Goal: Communication & Community: Answer question/provide support

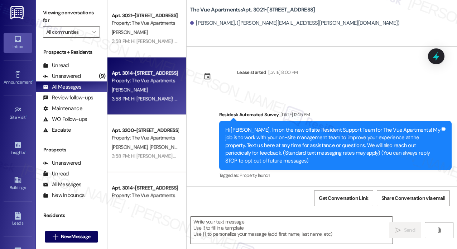
scroll to position [1950, 0]
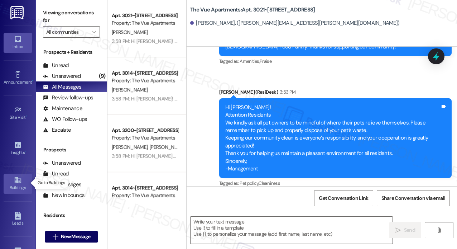
click at [15, 185] on div "Buildings" at bounding box center [18, 187] width 36 height 7
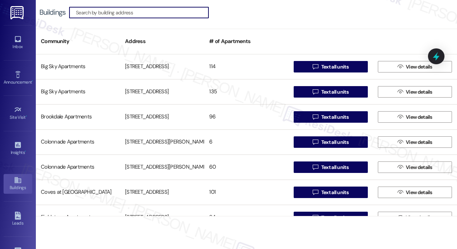
click at [172, 11] on input at bounding box center [142, 13] width 133 height 10
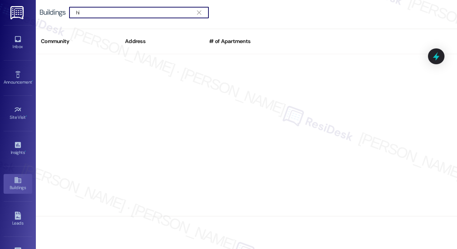
type input "h"
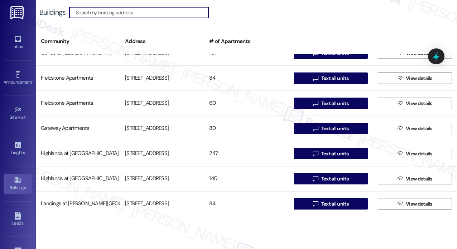
scroll to position [141, 0]
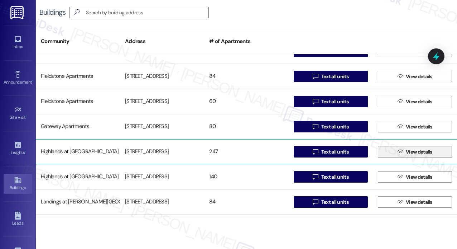
click at [398, 148] on span " View details" at bounding box center [415, 151] width 38 height 11
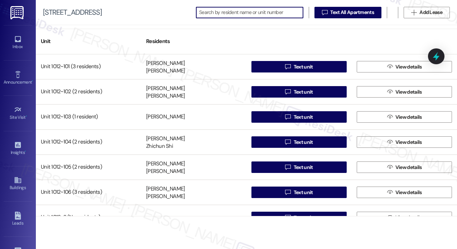
click at [258, 14] on input at bounding box center [251, 13] width 104 height 10
type input "989"
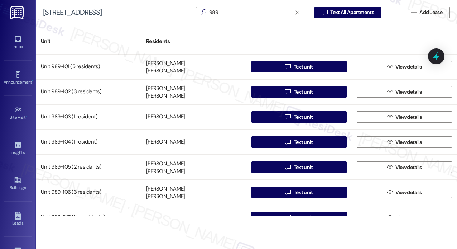
click at [156, 12] on div "[STREET_ADDRESS]   Text All Apartments  Add Lease" at bounding box center [246, 12] width 421 height 25
click at [17, 71] on icon at bounding box center [17, 74] width 5 height 7
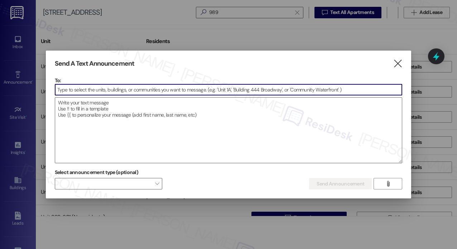
click at [72, 88] on input at bounding box center [228, 89] width 347 height 11
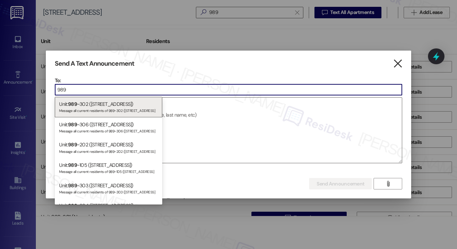
type input "989"
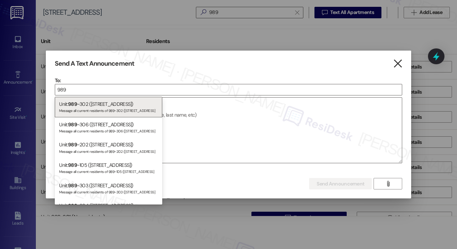
click at [394, 61] on icon "" at bounding box center [398, 64] width 10 height 8
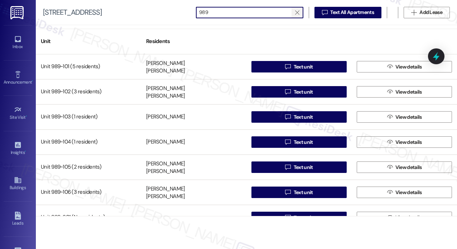
click at [297, 13] on icon "" at bounding box center [297, 13] width 4 height 6
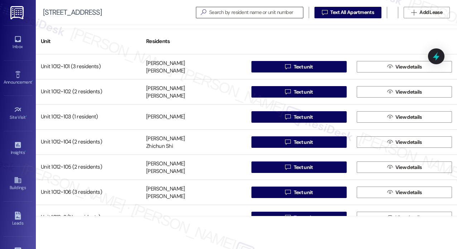
click at [143, 18] on div "[STREET_ADDRESS]   Text All Apartments  Add Lease" at bounding box center [246, 12] width 421 height 25
click at [16, 81] on div "Announcement •" at bounding box center [18, 81] width 36 height 7
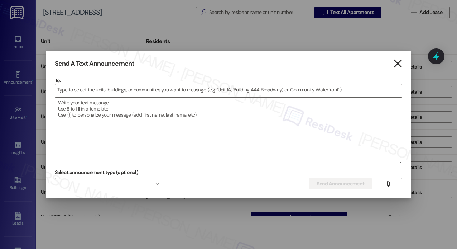
click at [398, 63] on icon "" at bounding box center [398, 64] width 10 height 8
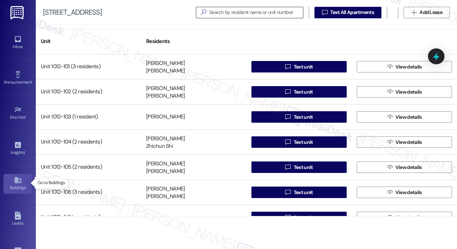
click at [13, 185] on div "Buildings" at bounding box center [18, 187] width 36 height 7
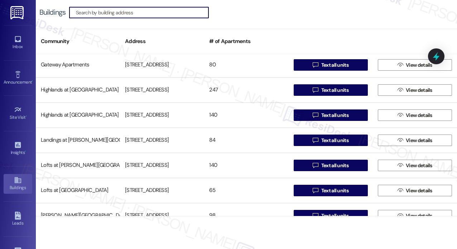
scroll to position [207, 0]
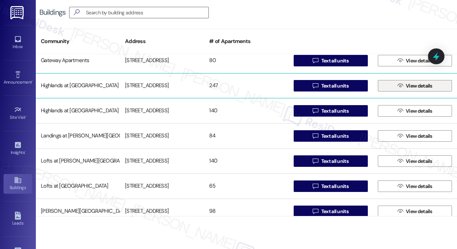
click at [398, 86] on icon "" at bounding box center [400, 86] width 5 height 6
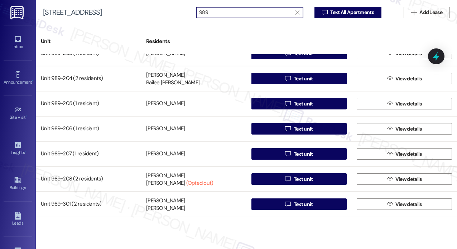
scroll to position [215, 0]
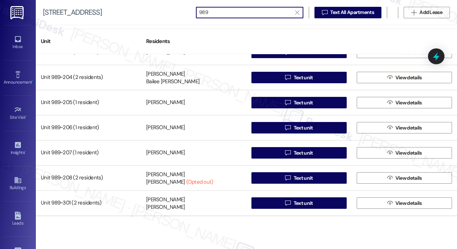
type input "989"
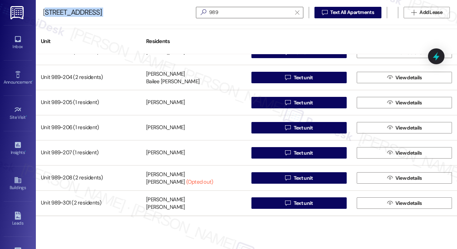
drag, startPoint x: 110, startPoint y: 15, endPoint x: 46, endPoint y: 17, distance: 64.5
click at [46, 17] on div "[STREET_ADDRESS]   Text All Apartments  Add Lease" at bounding box center [246, 12] width 421 height 25
click at [42, 13] on div "[STREET_ADDRESS]   Text All Apartments  Add Lease" at bounding box center [246, 12] width 421 height 25
copy div "[STREET_ADDRESS]"
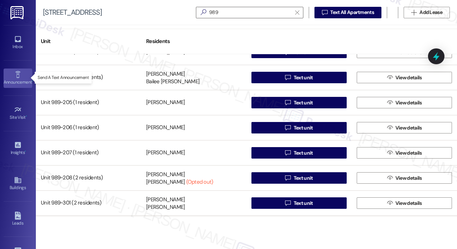
click at [15, 78] on div "Announcement •" at bounding box center [18, 81] width 36 height 7
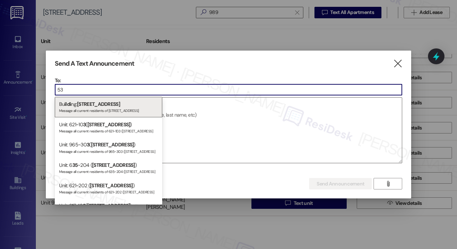
type input "5"
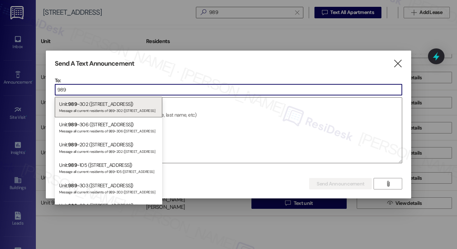
type input "989"
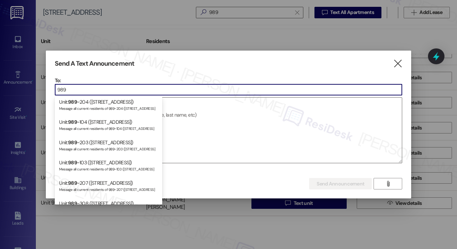
scroll to position [298, 0]
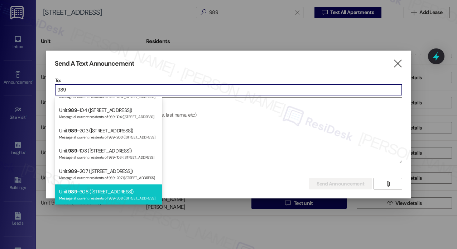
click at [142, 191] on div "Unit: 989 ~308 ([STREET_ADDRESS]) Message all current residents of 989~308 ([ST…" at bounding box center [109, 194] width 108 height 20
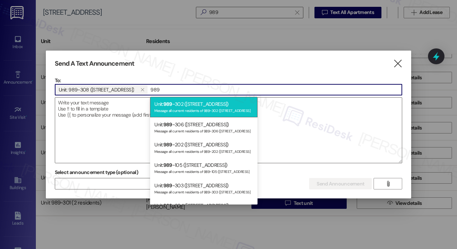
type input "989"
click at [179, 107] on div "Message all current residents of 989~302 ([STREET_ADDRESS]" at bounding box center [203, 110] width 99 height 6
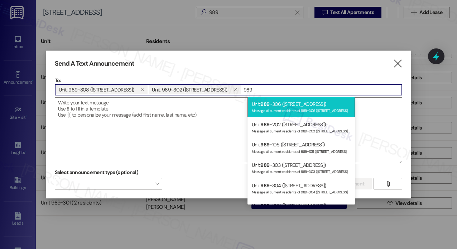
type input "989"
click at [273, 109] on div "Message all current residents of 989~306 ([STREET_ADDRESS]" at bounding box center [301, 110] width 99 height 6
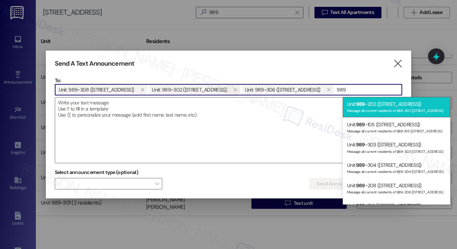
type input "989"
click at [361, 111] on div "Message all current residents of 989~202 ([STREET_ADDRESS]" at bounding box center [396, 110] width 99 height 6
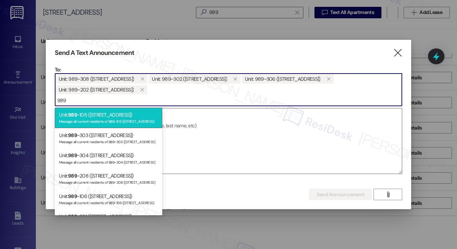
type input "989"
click at [129, 118] on div "Message all current residents of 989~105 ([STREET_ADDRESS]" at bounding box center [108, 121] width 99 height 6
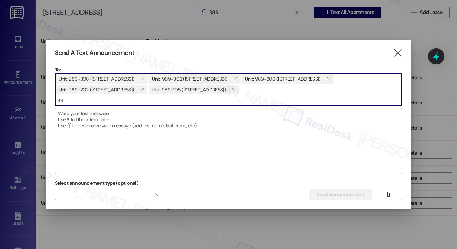
type input "8"
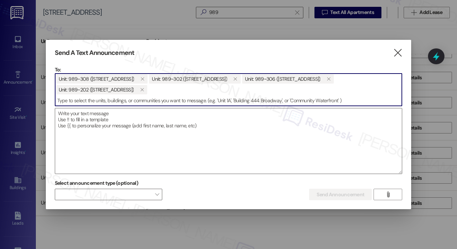
click at [134, 103] on input at bounding box center [228, 100] width 347 height 11
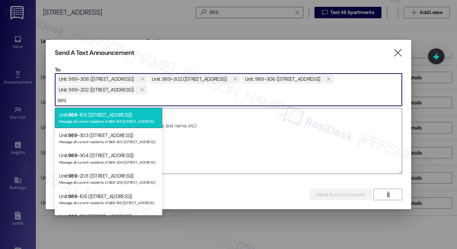
type input "989"
click at [123, 115] on div "Unit: 989 ~105 ([STREET_ADDRESS]) Message all current residents of 989~105 ([ST…" at bounding box center [109, 118] width 108 height 20
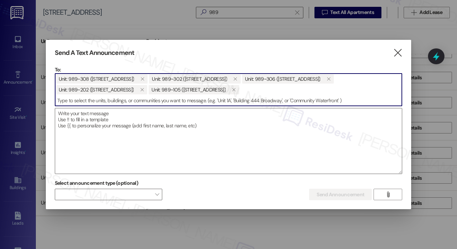
paste input "989"
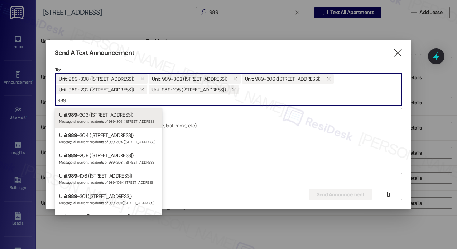
type input "989"
click at [123, 115] on div "Unit: 989 ~303 ([STREET_ADDRESS]) Message all current residents of 989~303 ([ST…" at bounding box center [109, 118] width 108 height 20
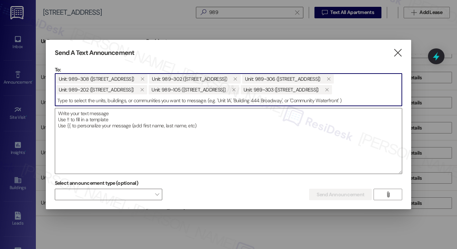
paste input "989"
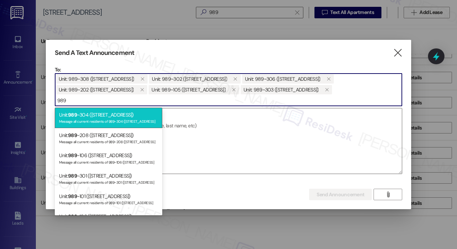
type input "989"
click at [117, 118] on div "Message all current residents of 989~304 ([STREET_ADDRESS]" at bounding box center [108, 121] width 99 height 6
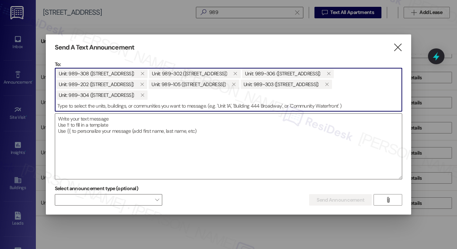
paste input "989"
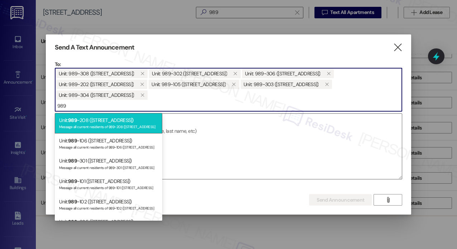
type input "989"
click at [114, 119] on div "Unit: 989 ~208 ([STREET_ADDRESS]) Message all current residents of 989~208 ([ST…" at bounding box center [109, 123] width 108 height 20
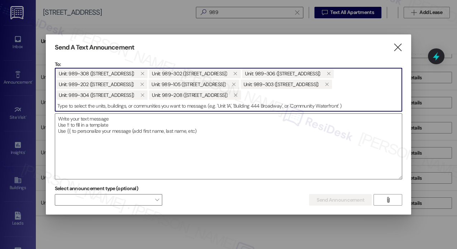
paste input "989"
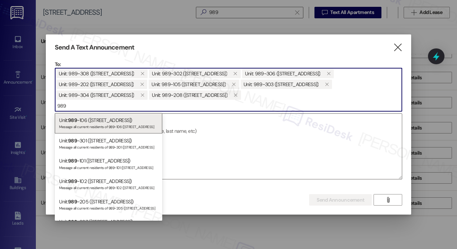
type input "989"
click at [114, 119] on div "Unit: 989 ~106 ([STREET_ADDRESS]) Message all current residents of 989~106 ([ST…" at bounding box center [109, 123] width 108 height 20
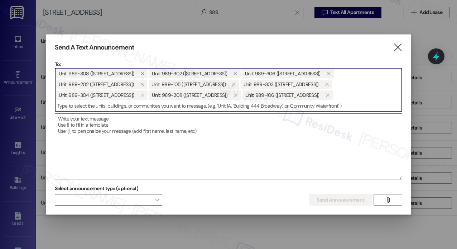
paste input "989"
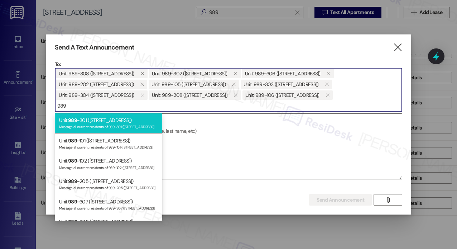
type input "989"
click at [112, 121] on div "Unit: 989 ~301 ([STREET_ADDRESS]) Message all current residents of 989~301 ([ST…" at bounding box center [109, 123] width 108 height 20
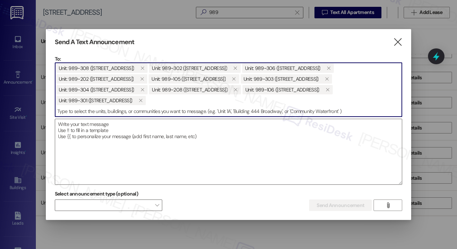
paste input "989"
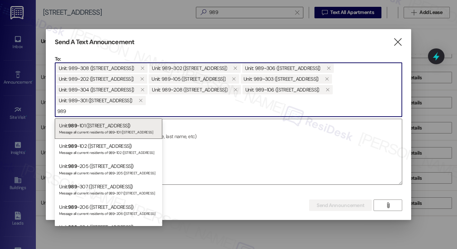
type input "989"
click at [112, 121] on div "Unit: 989 ~101 ([STREET_ADDRESS]) Message all current residents of 989~101 ([ST…" at bounding box center [109, 128] width 108 height 20
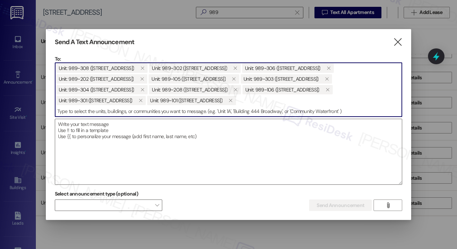
paste input "989"
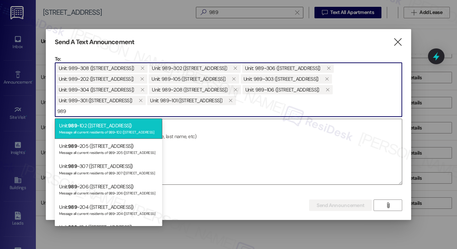
type input "989"
click at [110, 124] on div "Unit: 989 ~102 ([STREET_ADDRESS]) Message all current residents of 989~102 ([ST…" at bounding box center [109, 128] width 108 height 20
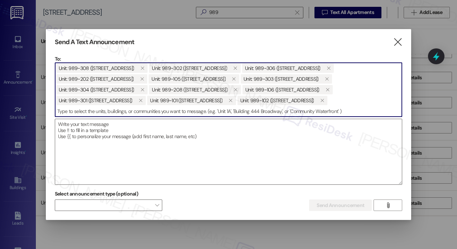
paste input "989"
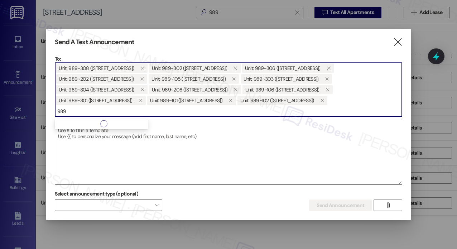
type input "989"
click at [110, 124] on div at bounding box center [101, 123] width 93 height 7
click at [102, 112] on input "989" at bounding box center [228, 111] width 347 height 11
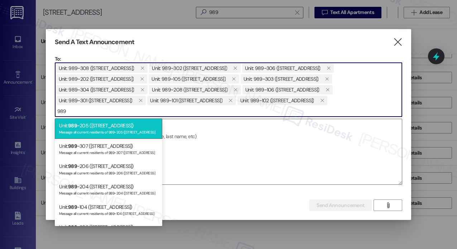
click at [95, 127] on div "Unit: 989 ~205 ([STREET_ADDRESS]) Message all current residents of 989~205 ([ST…" at bounding box center [109, 128] width 108 height 20
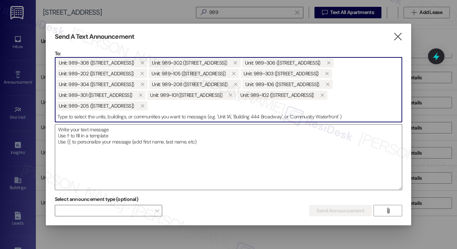
paste input "989"
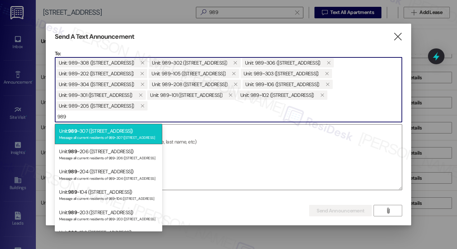
type input "989"
click at [92, 132] on div "Unit: 989 ~307 ([STREET_ADDRESS]) Message all current residents of 989~307 ([ST…" at bounding box center [109, 134] width 108 height 20
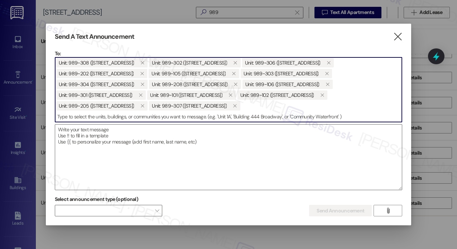
paste input "989"
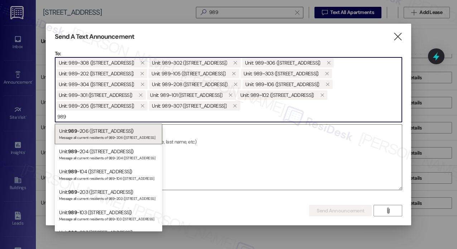
type input "989"
click at [92, 132] on div "Unit: 989 ~206 ([STREET_ADDRESS]) Message all current residents of 989~206 ([ST…" at bounding box center [109, 134] width 108 height 20
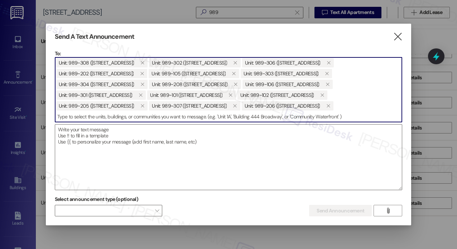
paste input "989"
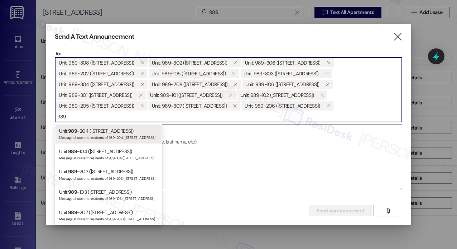
type input "989"
click at [92, 132] on div "Unit: 989 ~204 ([STREET_ADDRESS]) Message all current residents of 989~204 ([ST…" at bounding box center [109, 134] width 108 height 20
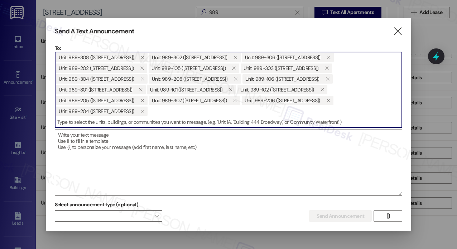
paste input "989"
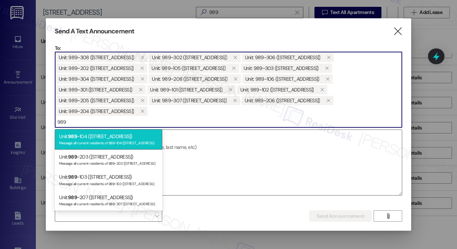
type input "989"
click at [90, 135] on div "Unit: 989 ~104 ([STREET_ADDRESS]) Message all current residents of 989~104 ([ST…" at bounding box center [109, 139] width 108 height 20
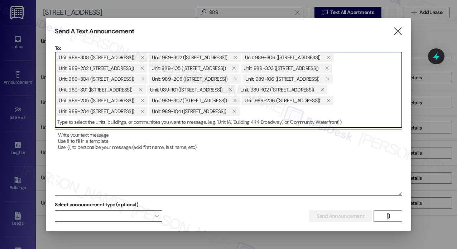
paste input "989"
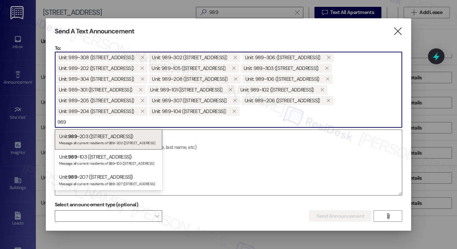
type input "989"
click at [90, 135] on div "Unit: 989 ~203 ([STREET_ADDRESS]) Message all current residents of 989~203 ([ST…" at bounding box center [109, 139] width 108 height 20
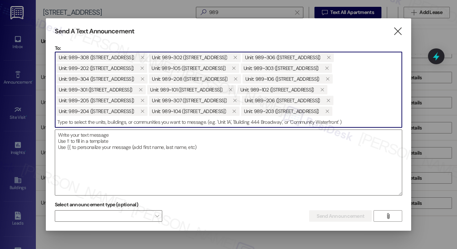
paste input "989"
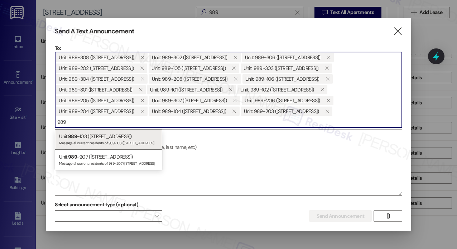
type input "989"
click at [90, 135] on div "Unit: 989 ~103 ([STREET_ADDRESS]) Message all current residents of 989~103 ([ST…" at bounding box center [109, 139] width 108 height 20
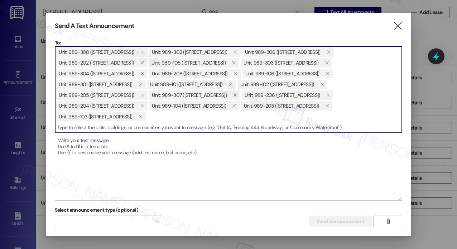
paste input "989"
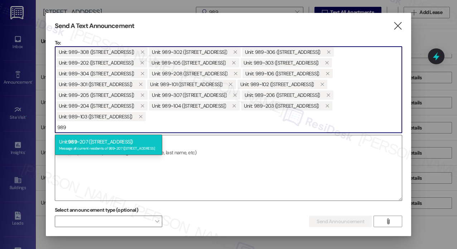
type input "989"
click at [97, 139] on div "Unit: 989 ~207 ([STREET_ADDRESS]) Message all current residents of 989~207 ([ST…" at bounding box center [109, 144] width 108 height 20
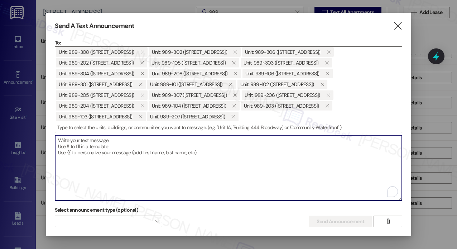
click at [100, 146] on textarea "To enrich screen reader interactions, please activate Accessibility in Grammarl…" at bounding box center [228, 167] width 347 height 65
click at [76, 144] on textarea "To enrich screen reader interactions, please activate Accessibility in Grammarl…" at bounding box center [228, 167] width 347 height 65
paste textarea "Hi {{first_name}}! NOTICE: Quarterly air filter changes and unit inspections wi…"
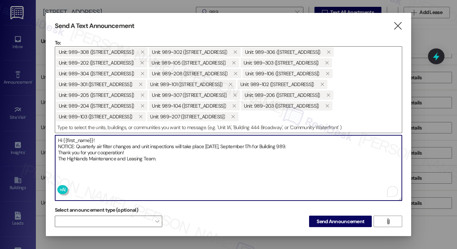
click at [191, 162] on textarea "Hi {{first_name}}! NOTICE: Quarterly air filter changes and unit inspections wi…" at bounding box center [228, 167] width 347 height 65
type textarea "Hi {{first_name}}! NOTICE: Quarterly air filter changes and unit inspections wi…"
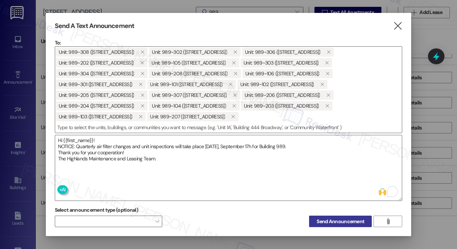
click at [328, 221] on span "Send Announcement" at bounding box center [341, 222] width 48 height 8
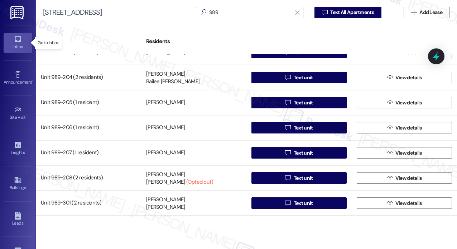
click at [12, 46] on div "Inbox" at bounding box center [18, 46] width 36 height 7
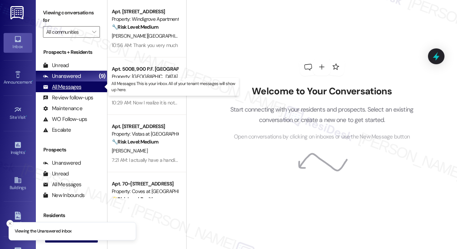
click at [65, 89] on div "All Messages" at bounding box center [62, 87] width 38 height 8
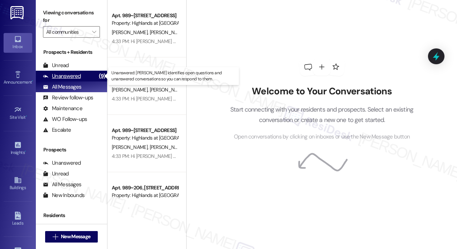
click at [62, 74] on div "Unanswered" at bounding box center [62, 76] width 38 height 8
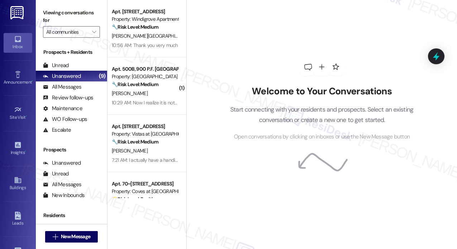
click at [198, 170] on div "Welcome to Your Conversations Start connecting with your residents and prospect…" at bounding box center [321, 124] width 271 height 249
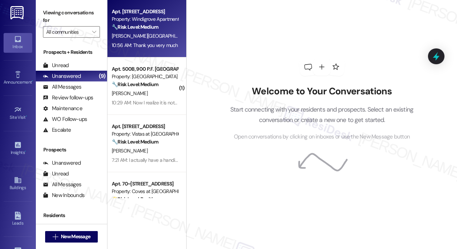
click at [195, 33] on span "O. [PERSON_NAME]" at bounding box center [216, 36] width 42 height 6
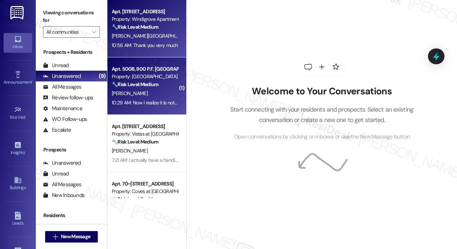
click at [148, 78] on div "Property: [GEOGRAPHIC_DATA]" at bounding box center [145, 77] width 66 height 8
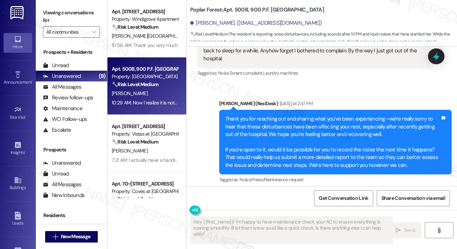
scroll to position [1415, 0]
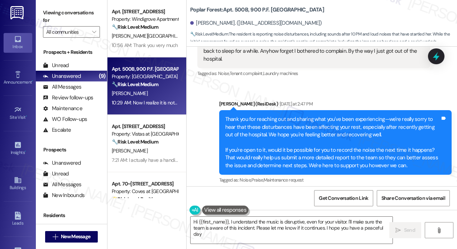
type textarea "Hi {{first_name}}, I understand the music is disruptive, even for your visitor.…"
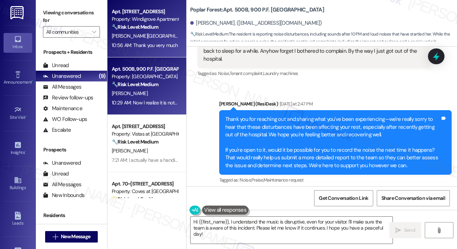
click at [122, 15] on div "Property: Windigrove Apartments" at bounding box center [145, 19] width 66 height 8
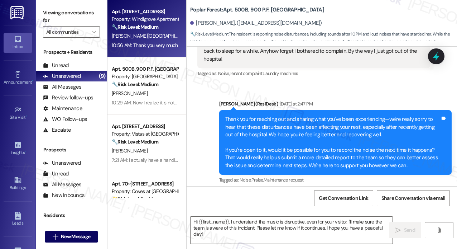
type textarea "Fetching suggested responses. Please feel free to read through the conversation…"
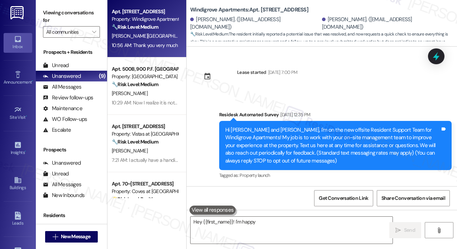
scroll to position [7679, 0]
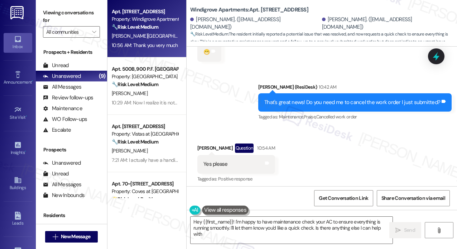
type textarea "Hey {{first_name}}! I'm happy to have maintenance check your AC to ensure every…"
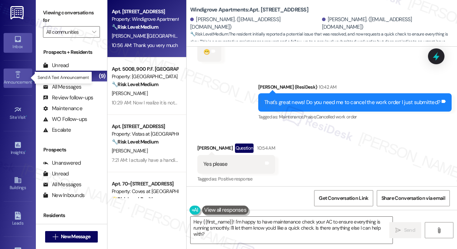
click at [17, 82] on div "Announcement •" at bounding box center [18, 81] width 36 height 7
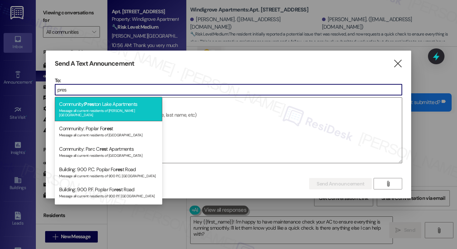
type input "pres"
click at [83, 110] on div "Message all current residents of [PERSON_NAME][GEOGRAPHIC_DATA]" at bounding box center [108, 112] width 99 height 10
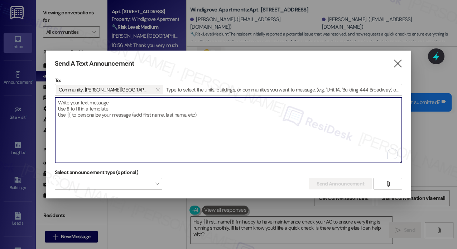
click at [83, 110] on textarea "To enrich screen reader interactions, please activate Accessibility in Grammarl…" at bounding box center [228, 129] width 347 height 65
paste textarea "Hi {{first_name}}, Game Night is on at [PERSON_NAME]! Pizza is here—come join u…"
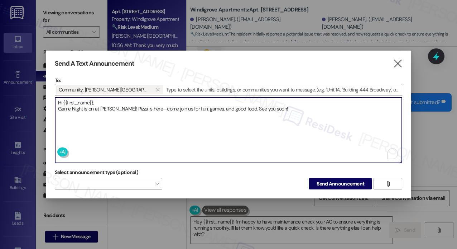
click at [133, 121] on textarea "Hi {{first_name}}, Game Night is on at [PERSON_NAME]! Pizza is here—come join u…" at bounding box center [228, 129] width 347 height 65
click at [302, 121] on textarea "Hi {{first_name}}, Game Night is on at [PERSON_NAME]! Pizza is here—come join u…" at bounding box center [228, 129] width 347 height 65
type textarea "Hi {{first_name}}, Game Night is on at [PERSON_NAME]! Pizza is here—come join u…"
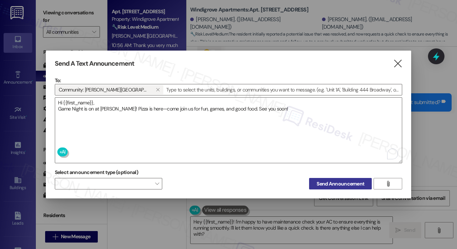
click at [326, 183] on span "Send Announcement" at bounding box center [341, 184] width 48 height 8
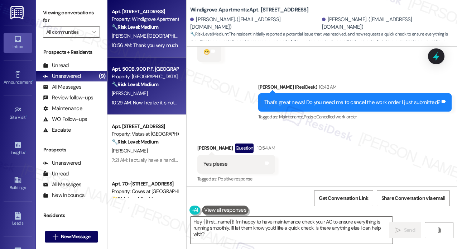
click at [170, 79] on div "Property: [GEOGRAPHIC_DATA]" at bounding box center [145, 77] width 66 height 8
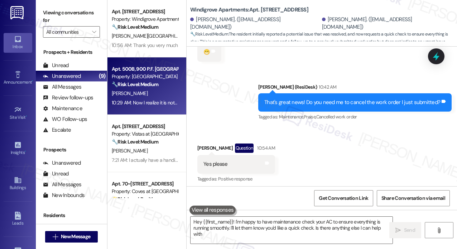
type textarea "Hey {{first_name}}! I'm happy to have maintenance check your AC to ensure every…"
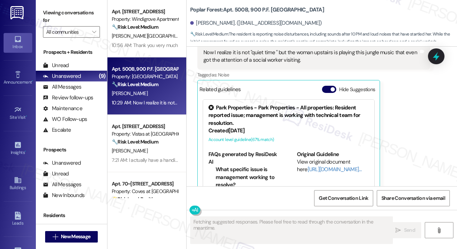
scroll to position [1666, 0]
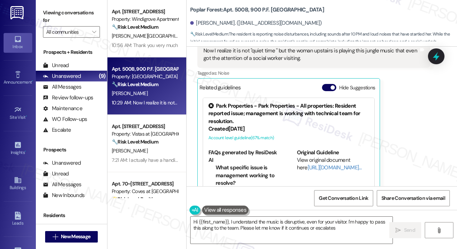
type textarea "Hi {{first_name}}, I understand the music is disruptive, even for your visitor.…"
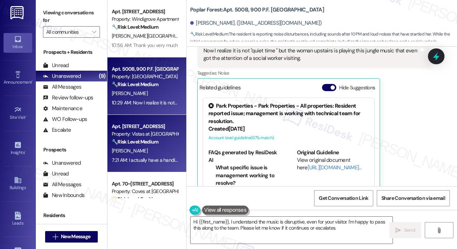
click at [130, 129] on div "Apt. [STREET_ADDRESS]" at bounding box center [145, 127] width 66 height 8
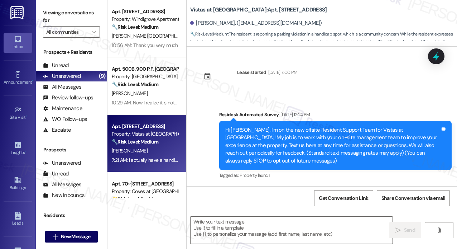
scroll to position [2134, 0]
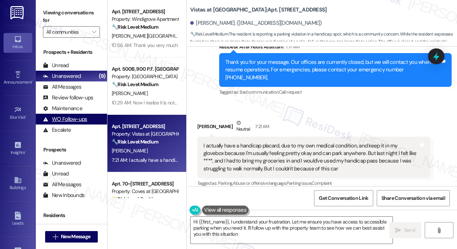
type textarea "Hi {{first_name}}, I understand your frustration. Let me ensure you have access…"
